Goal: Register for event/course

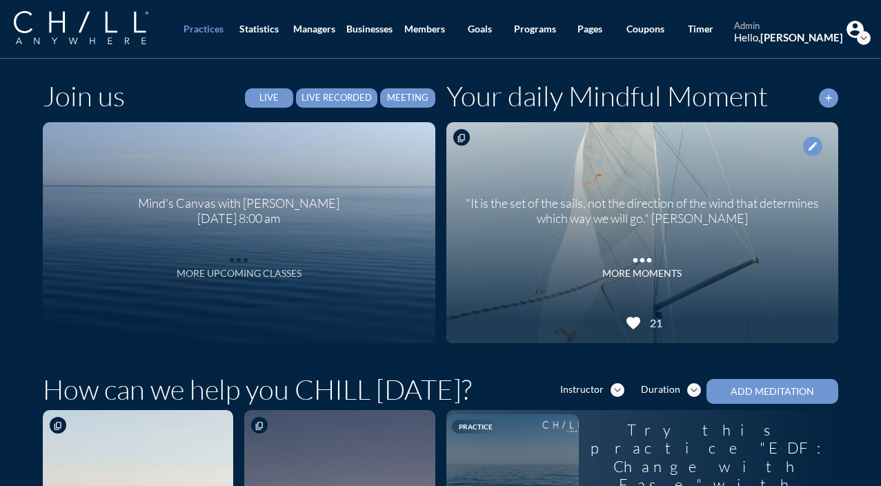
click at [272, 273] on div "More Upcoming Classes" at bounding box center [239, 274] width 125 height 12
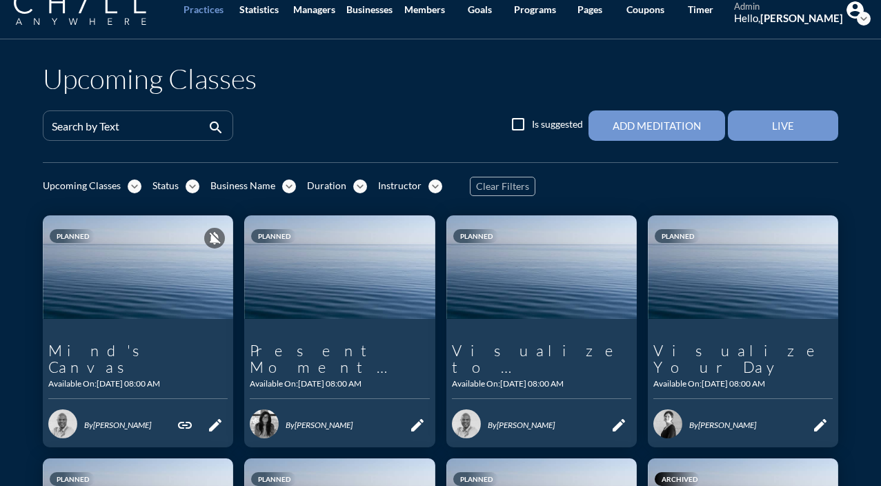
scroll to position [21, 0]
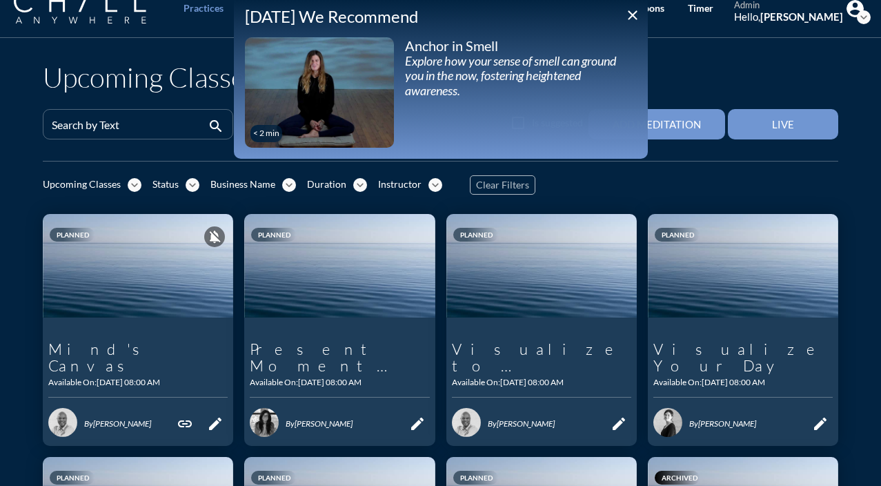
click at [632, 12] on icon "close" at bounding box center [632, 15] width 17 height 17
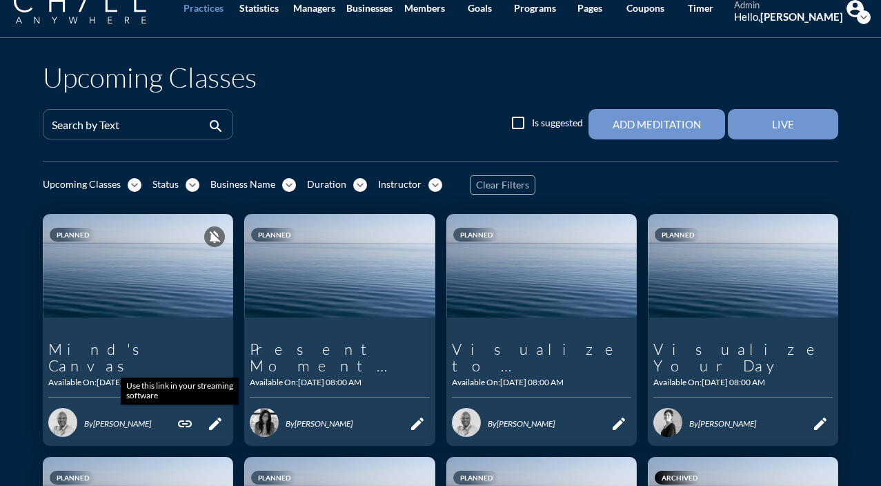
click at [179, 424] on icon "link" at bounding box center [185, 423] width 17 height 17
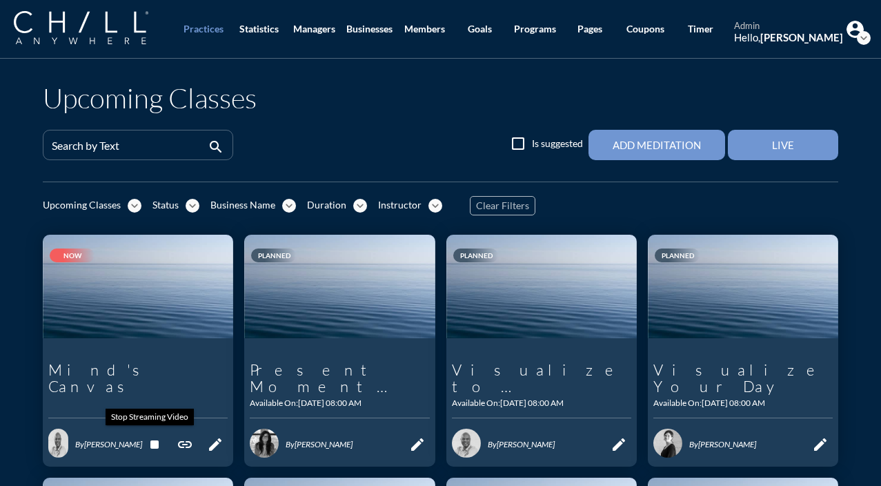
click at [152, 446] on icon "stop" at bounding box center [154, 444] width 17 height 17
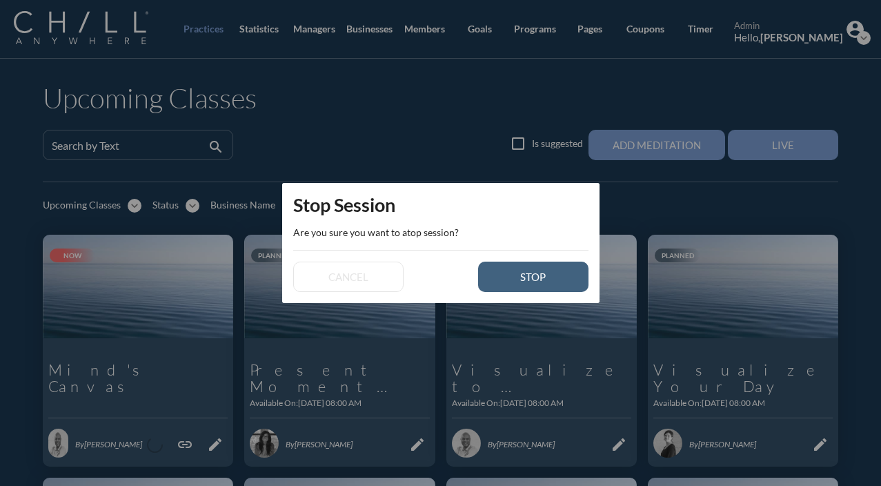
click at [548, 274] on div "stop" at bounding box center [533, 276] width 62 height 12
